Goal: Task Accomplishment & Management: Use online tool/utility

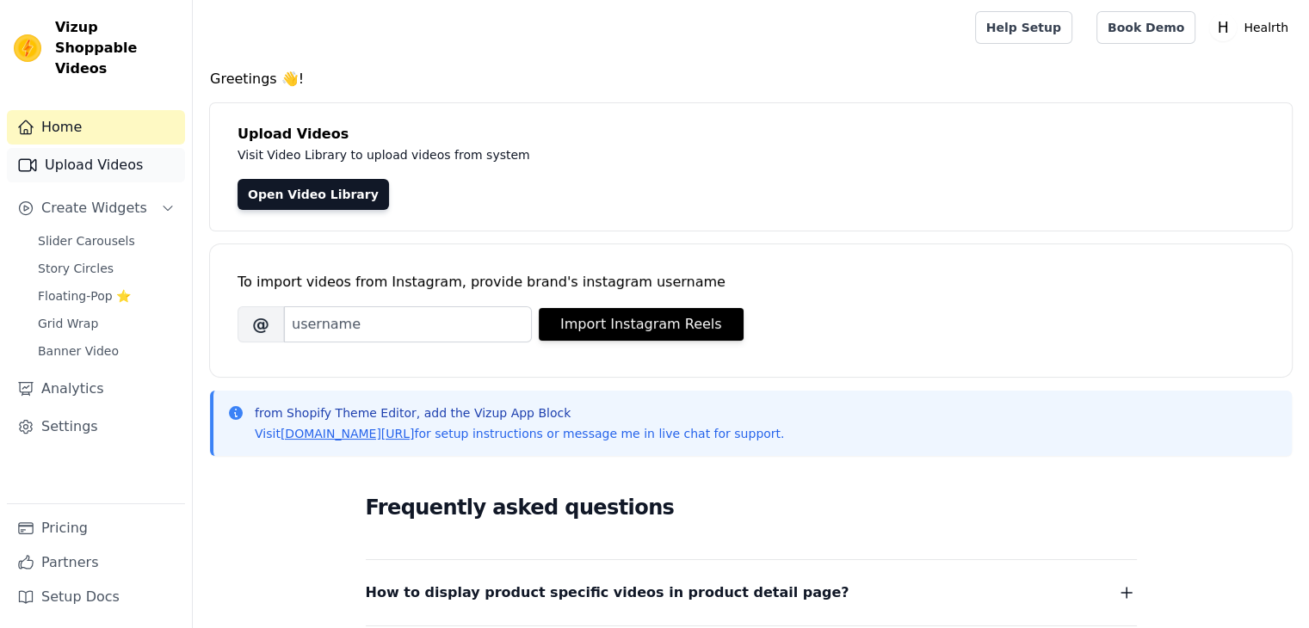
click at [93, 148] on link "Upload Videos" at bounding box center [96, 165] width 178 height 34
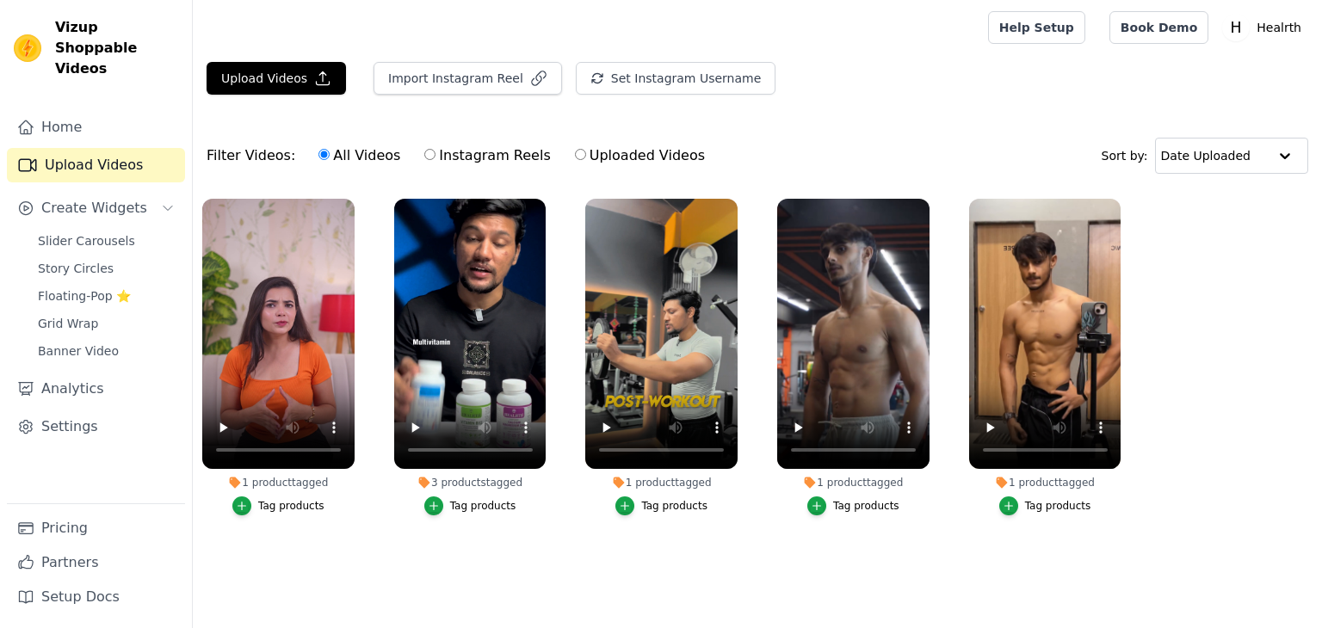
click at [96, 232] on span "Slider Carousels" at bounding box center [86, 240] width 97 height 17
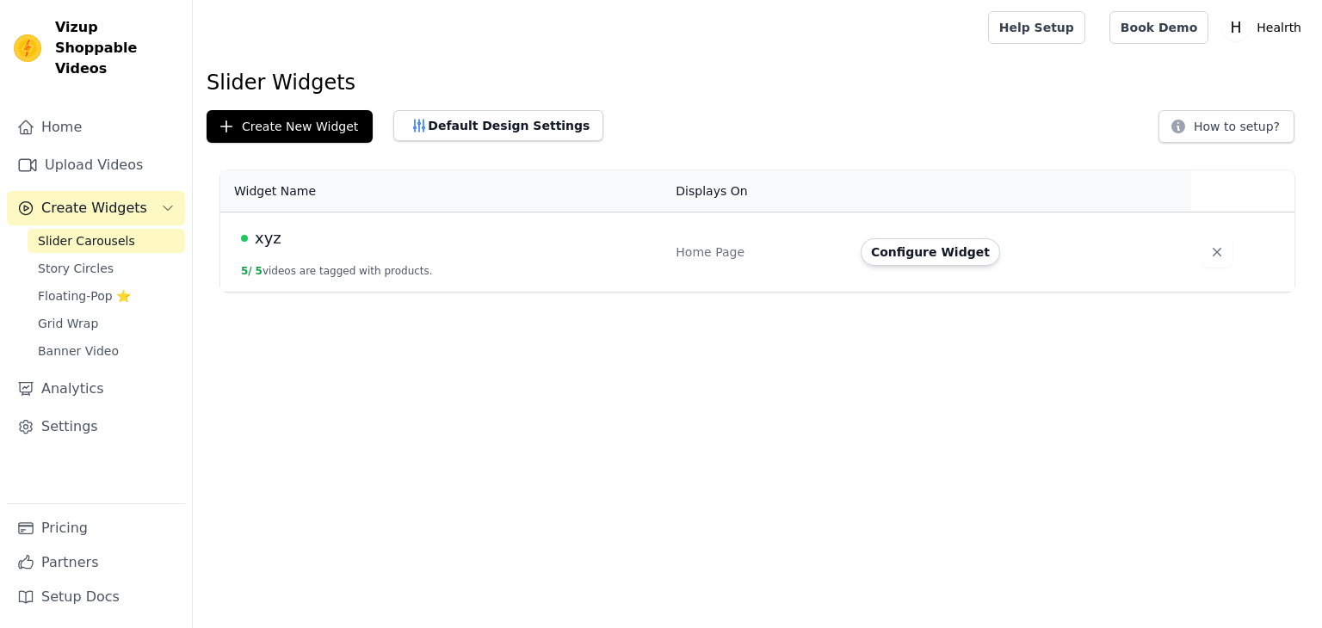
click at [958, 255] on button "Configure Widget" at bounding box center [929, 252] width 139 height 28
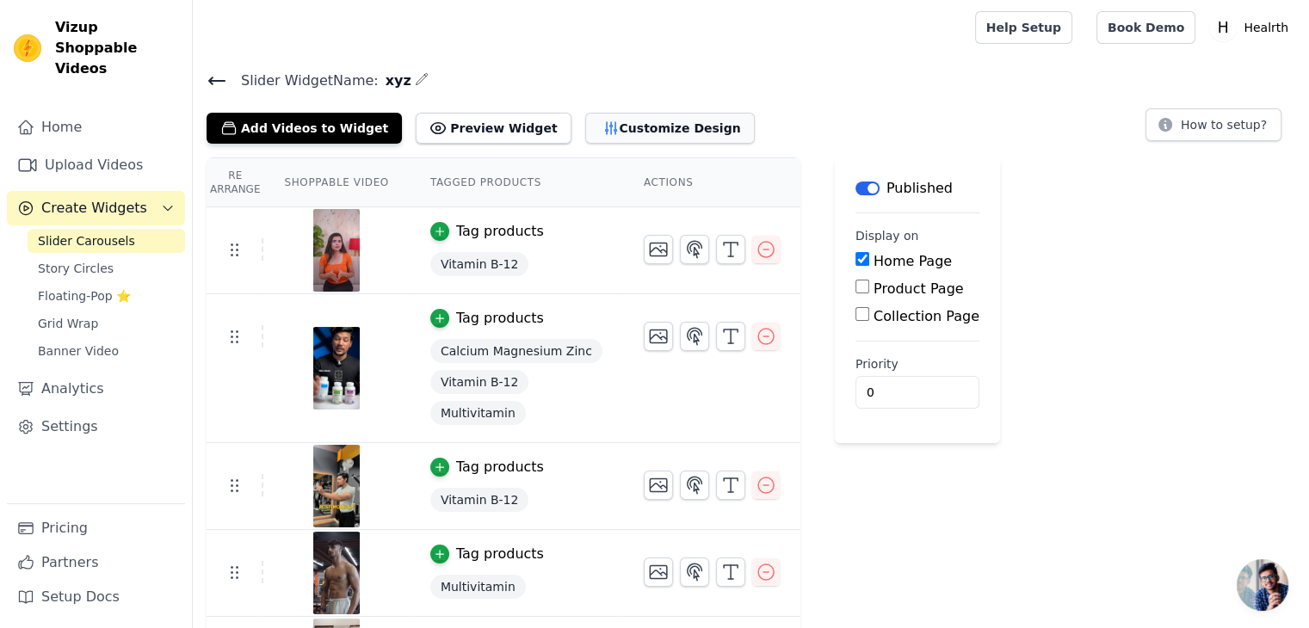
click at [610, 126] on button "Customize Design" at bounding box center [670, 128] width 170 height 31
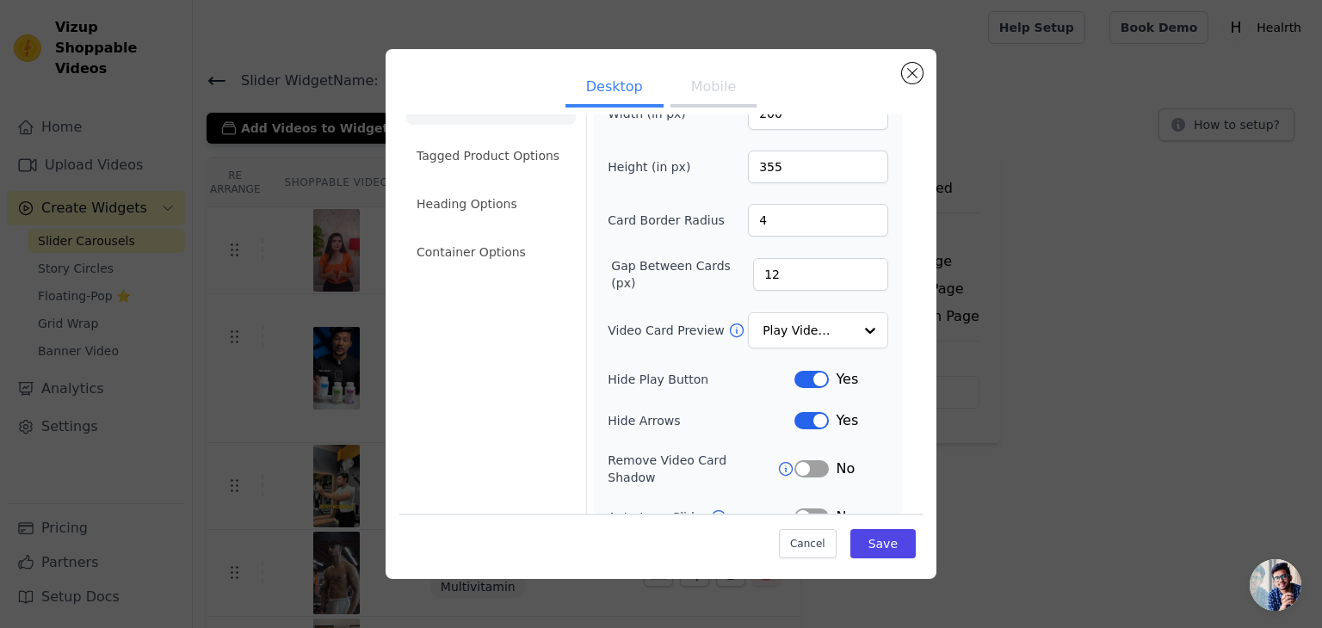
scroll to position [134, 0]
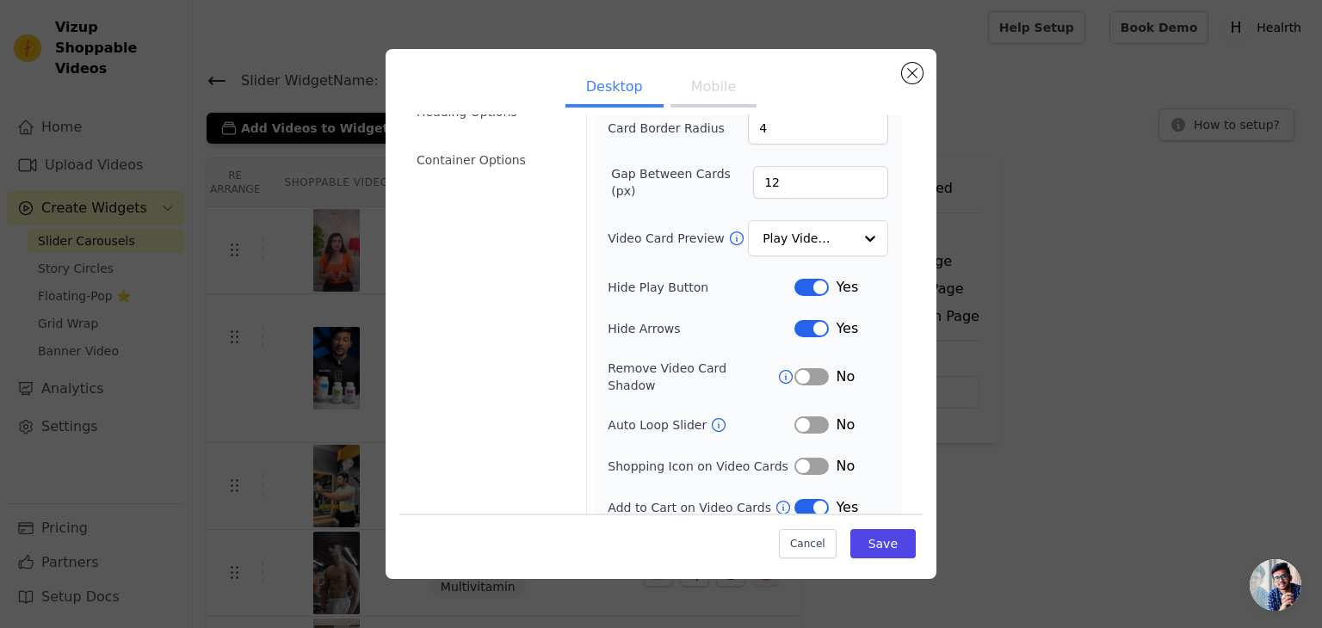
click at [796, 499] on button "Label" at bounding box center [811, 507] width 34 height 17
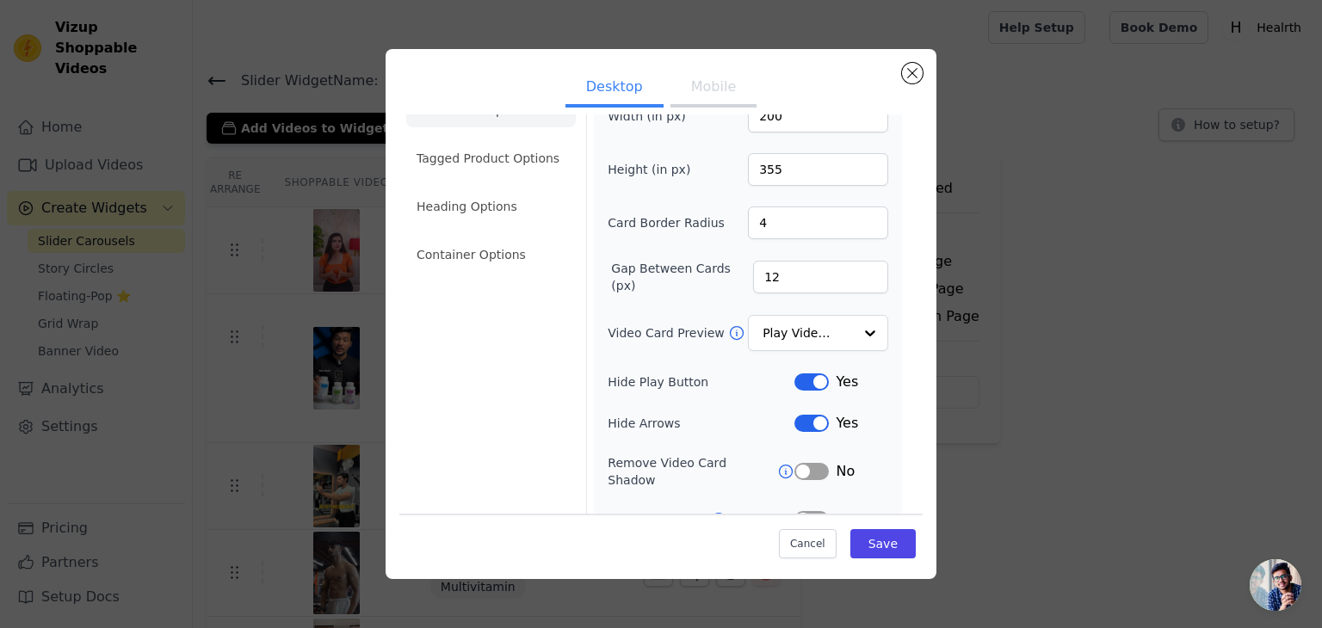
scroll to position [0, 0]
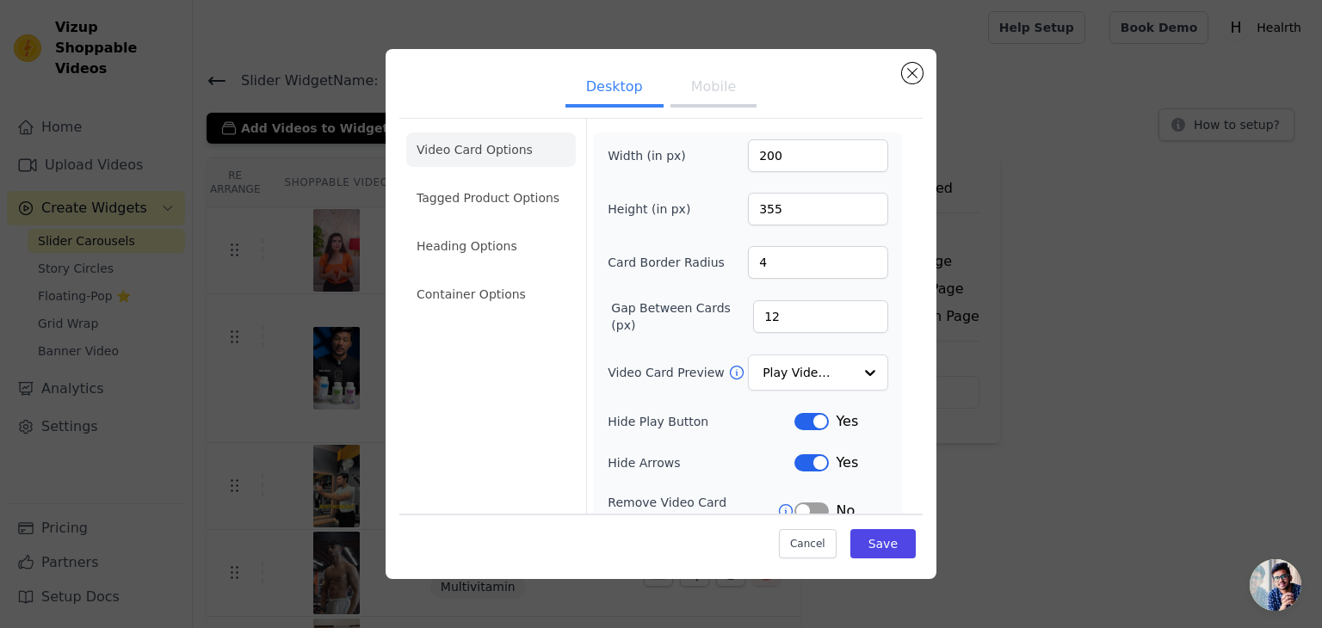
drag, startPoint x: 700, startPoint y: 85, endPoint x: 694, endPoint y: 94, distance: 11.0
click at [700, 84] on button "Mobile" at bounding box center [713, 89] width 86 height 38
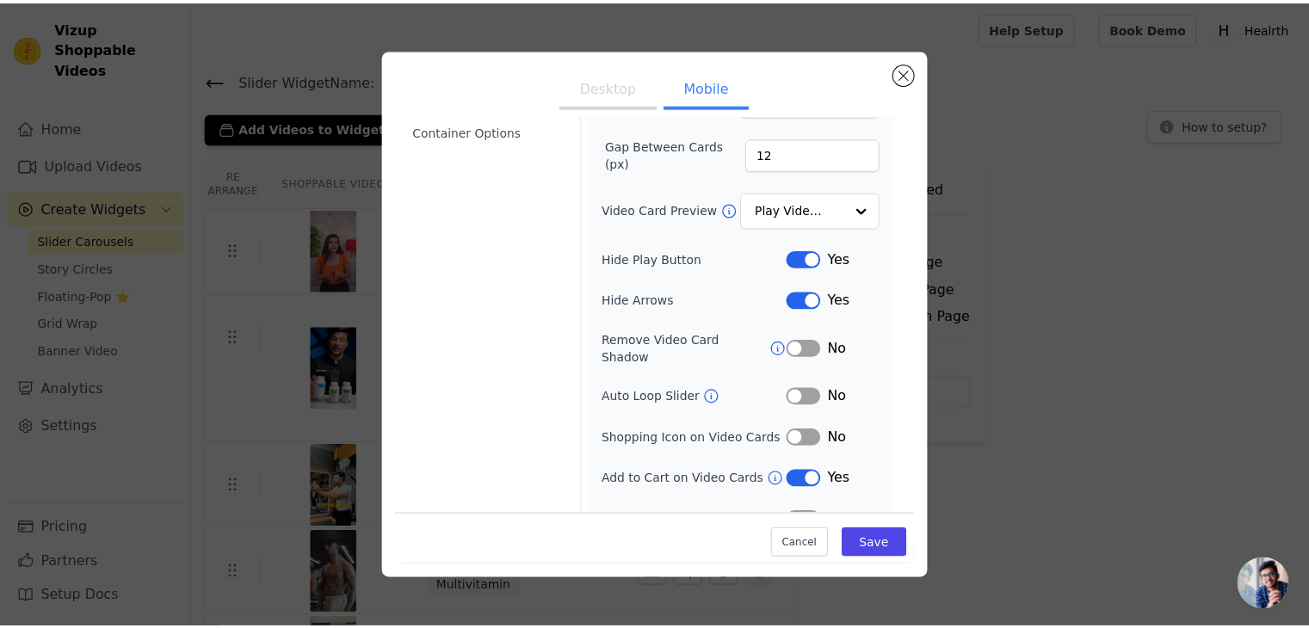
scroll to position [176, 0]
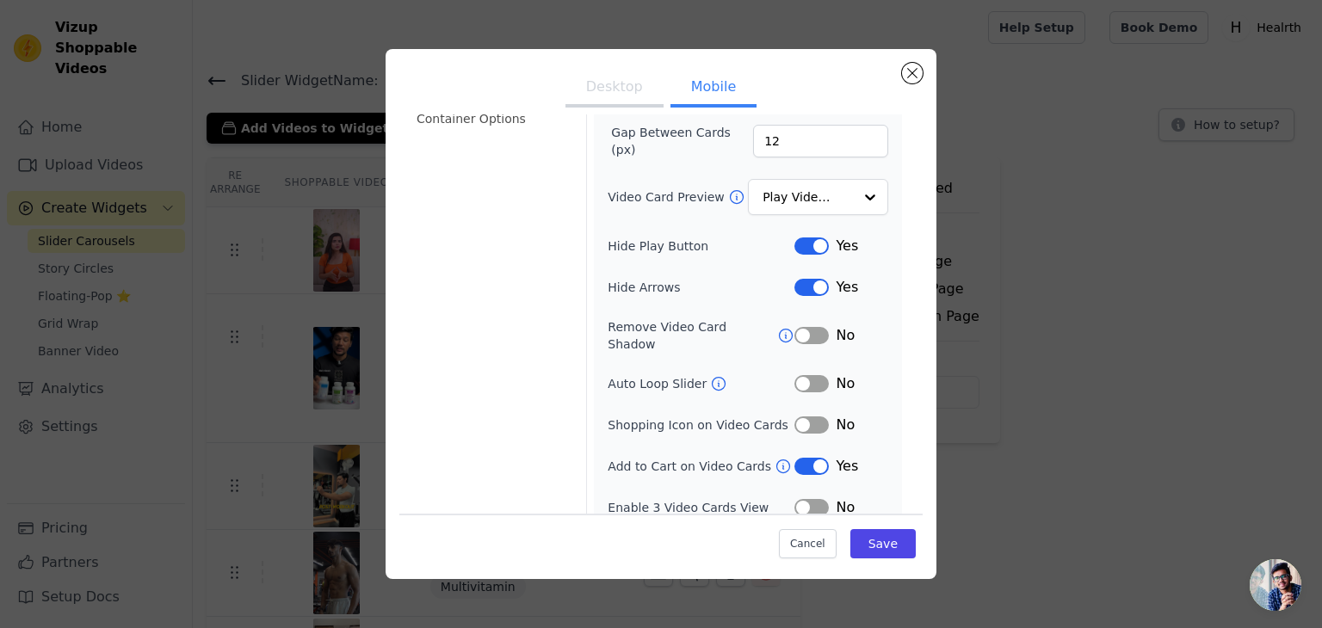
click at [797, 458] on button "Label" at bounding box center [811, 466] width 34 height 17
click at [850, 531] on button "Save" at bounding box center [882, 543] width 65 height 29
